Goal: Task Accomplishment & Management: Manage account settings

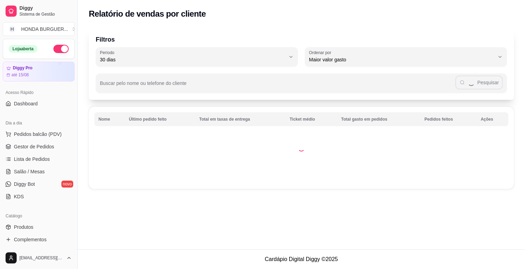
select select "30"
select select "HIGHEST_TOTAL_SPENT_WITH_ORDERS"
click at [25, 144] on span "Gestor de Pedidos" at bounding box center [34, 146] width 40 height 7
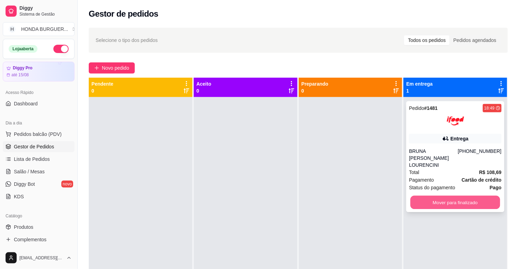
click at [453, 196] on button "Mover para finalizado" at bounding box center [456, 203] width 90 height 14
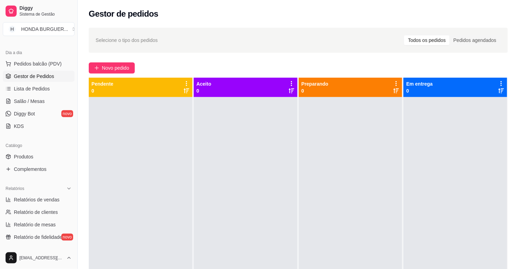
scroll to position [193, 0]
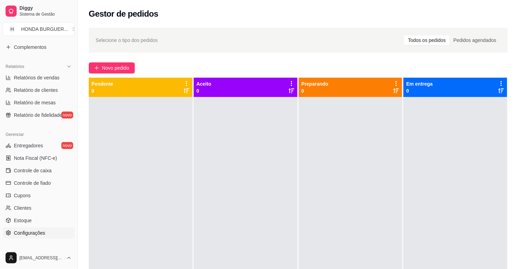
click at [32, 229] on link "Configurações" at bounding box center [39, 233] width 72 height 11
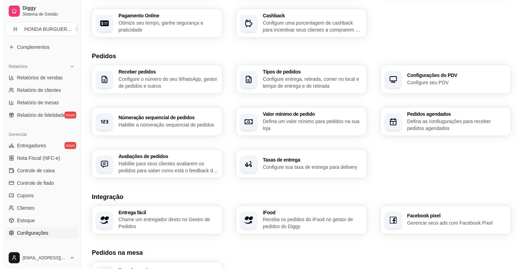
scroll to position [216, 0]
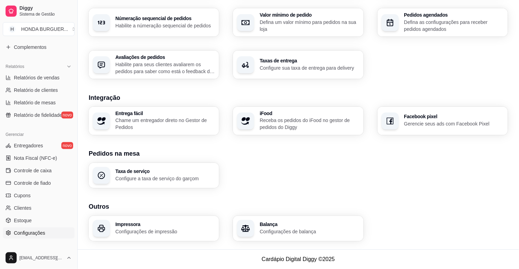
click at [147, 229] on p "Configurações de impressão" at bounding box center [166, 232] width 100 height 7
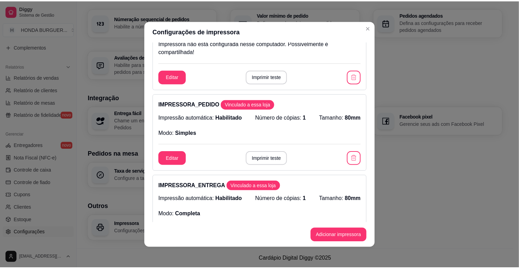
scroll to position [116, 0]
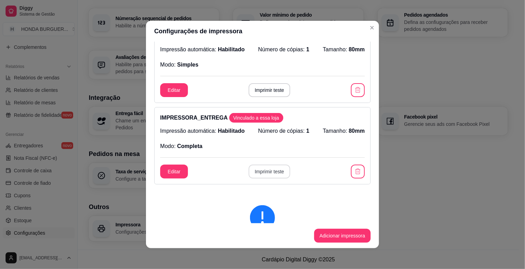
click at [259, 172] on button "Imprimir teste" at bounding box center [270, 172] width 42 height 14
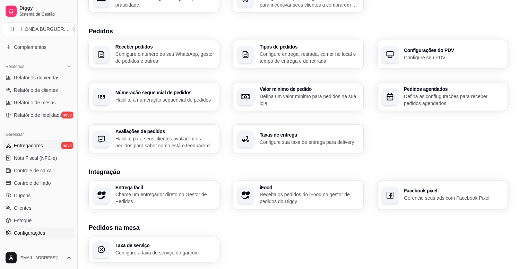
scroll to position [101, 0]
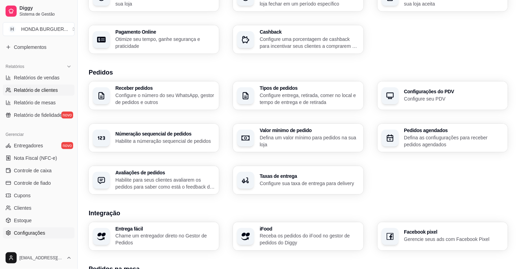
click at [38, 88] on span "Relatório de clientes" at bounding box center [36, 90] width 44 height 7
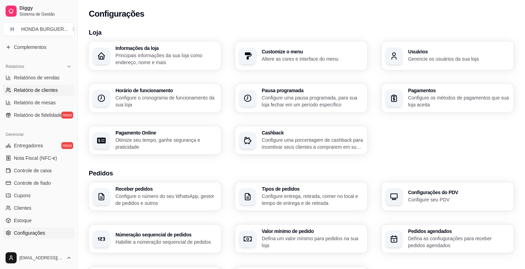
select select "30"
select select "HIGHEST_TOTAL_SPENT_WITH_ORDERS"
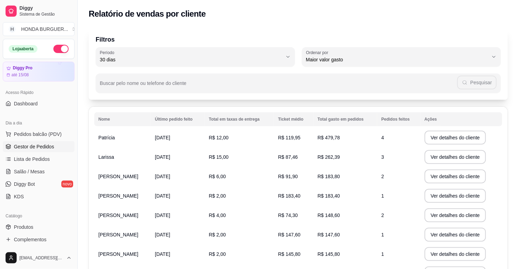
click at [37, 152] on link "Gestor de Pedidos" at bounding box center [39, 146] width 72 height 11
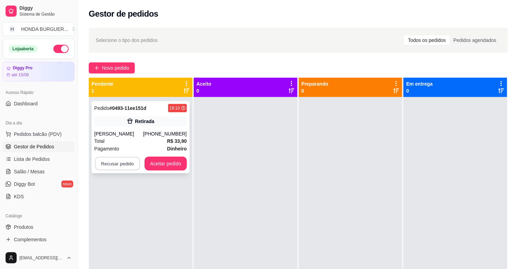
click at [127, 163] on button "Recusar pedido" at bounding box center [117, 164] width 45 height 14
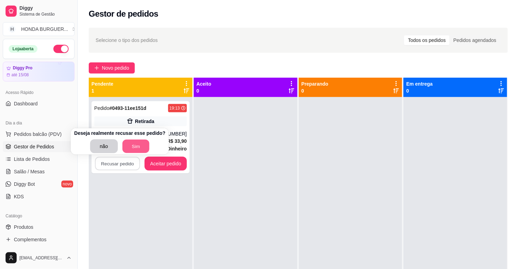
click at [136, 145] on button "Sim" at bounding box center [135, 147] width 27 height 14
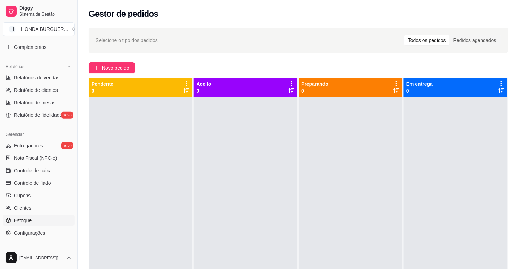
scroll to position [230, 0]
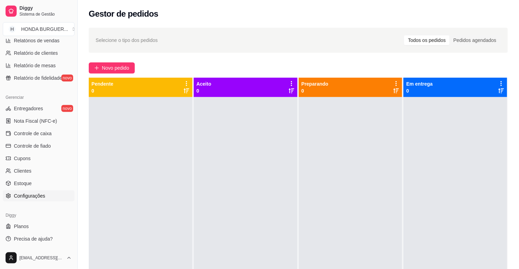
click at [19, 196] on span "Configurações" at bounding box center [29, 196] width 31 height 7
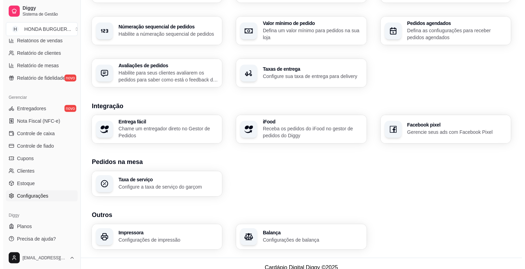
scroll to position [216, 0]
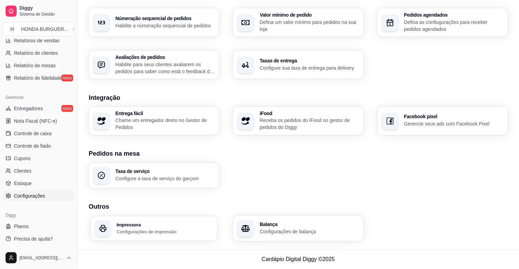
click at [147, 231] on p "Configurações de impressão" at bounding box center [165, 232] width 97 height 7
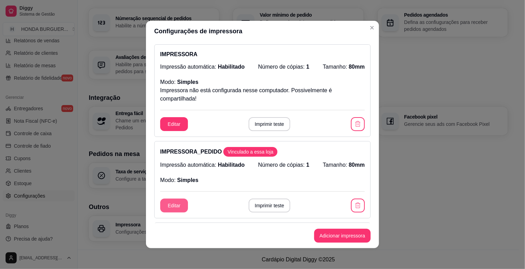
click at [175, 207] on button "Editar" at bounding box center [174, 206] width 28 height 14
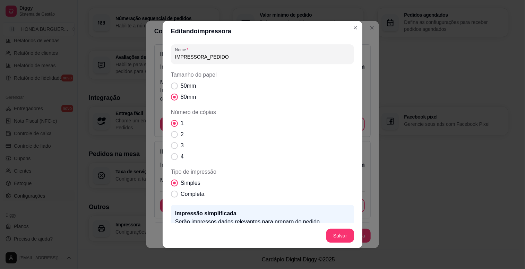
drag, startPoint x: 203, startPoint y: 58, endPoint x: 164, endPoint y: 58, distance: 39.2
click at [164, 58] on div "Nome IMPRESSORA_PEDIDO Tamanho do papel 50mm 80mm Número de cópias 1 2 3 4 Tipo…" at bounding box center [263, 133] width 200 height 182
type input "PEDIDO"
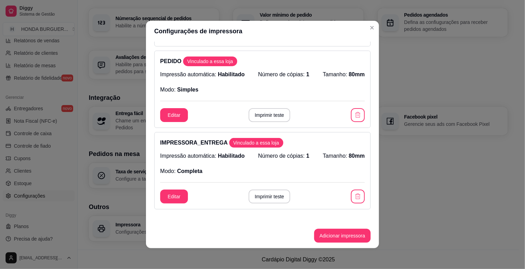
scroll to position [77, 0]
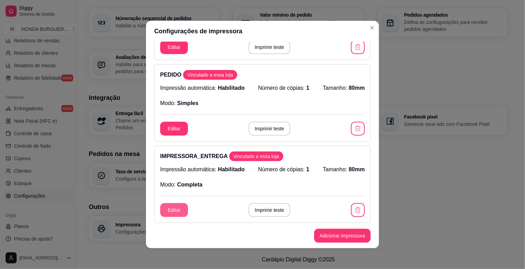
click at [171, 208] on button "Editar" at bounding box center [174, 210] width 28 height 14
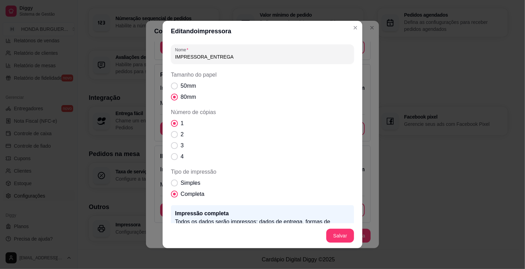
drag, startPoint x: 203, startPoint y: 56, endPoint x: 153, endPoint y: 51, distance: 49.9
click at [153, 51] on div "Editando impressora Nome IMPRESSORA_ENTREGA Tamanho do papel 50mm 80mm Número d…" at bounding box center [262, 134] width 525 height 269
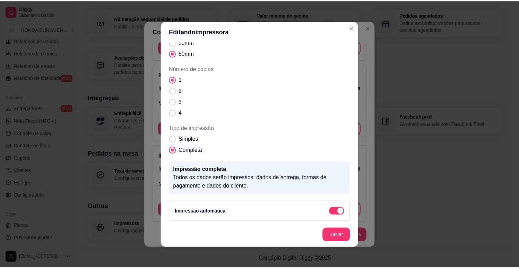
scroll to position [45, 0]
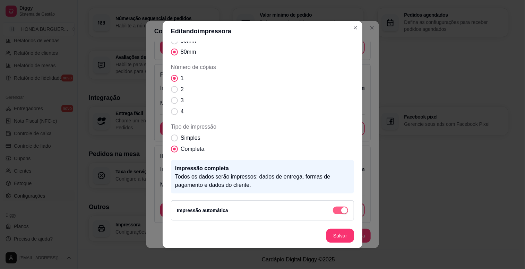
type input "ENTREGA"
click at [333, 210] on span "button" at bounding box center [340, 211] width 15 height 8
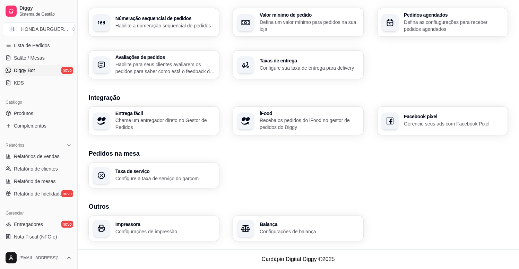
scroll to position [0, 0]
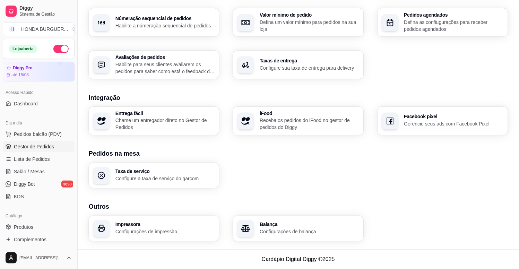
click at [31, 150] on span "Gestor de Pedidos" at bounding box center [34, 146] width 40 height 7
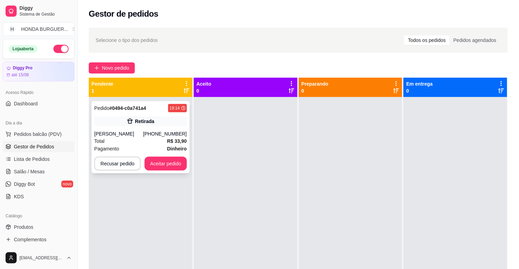
click at [160, 117] on div "Retirada" at bounding box center [140, 122] width 93 height 10
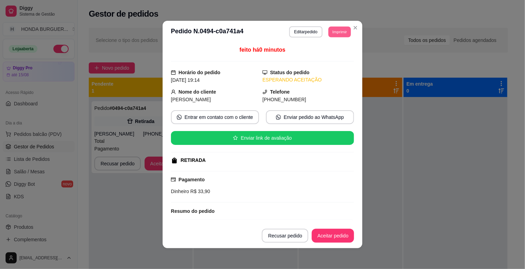
click at [344, 34] on button "Imprimir" at bounding box center [339, 31] width 23 height 11
click at [354, 28] on icon "Close" at bounding box center [355, 27] width 3 height 3
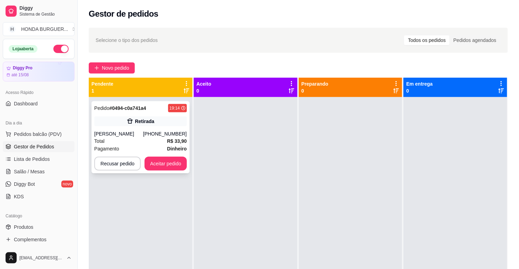
click at [153, 120] on div "Retirada" at bounding box center [144, 121] width 19 height 7
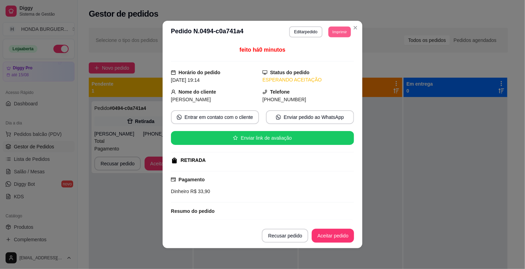
click at [328, 32] on button "Imprimir" at bounding box center [339, 31] width 23 height 11
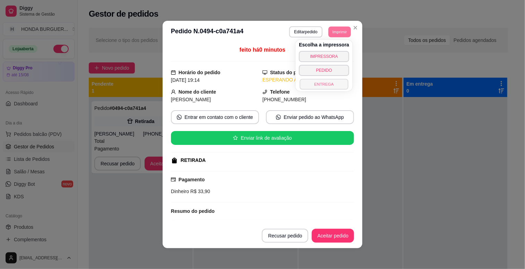
click at [316, 82] on button "ENTREGA" at bounding box center [324, 84] width 49 height 11
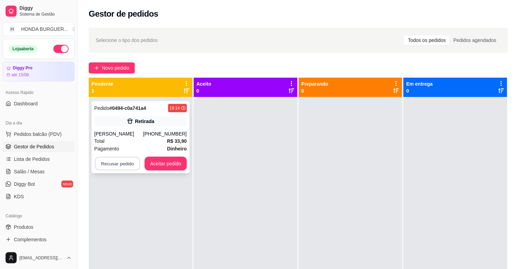
click at [113, 161] on button "Recusar pedido" at bounding box center [117, 164] width 45 height 14
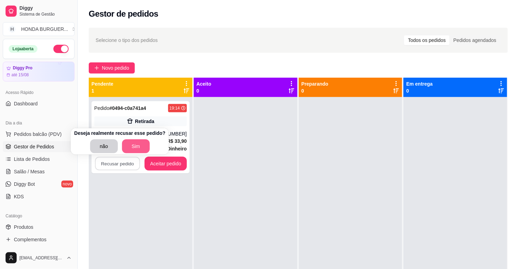
click at [138, 147] on button "Sim" at bounding box center [136, 146] width 28 height 14
